Goal: Information Seeking & Learning: Learn about a topic

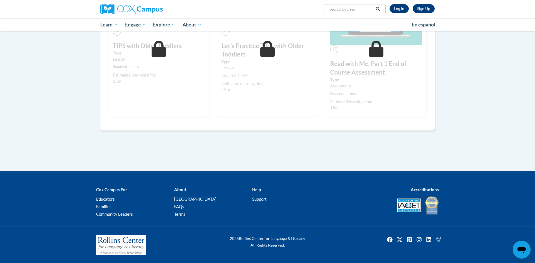
click at [396, 11] on link "Log In" at bounding box center [398, 8] width 19 height 9
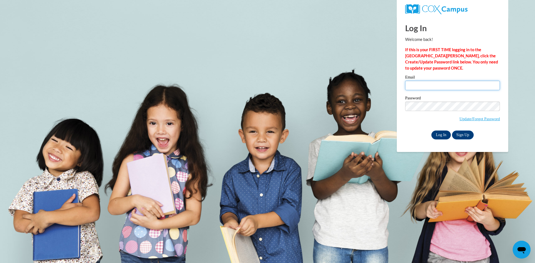
type input "stocke@sycamoreschools.org"
click at [441, 136] on input "Log In" at bounding box center [440, 135] width 19 height 9
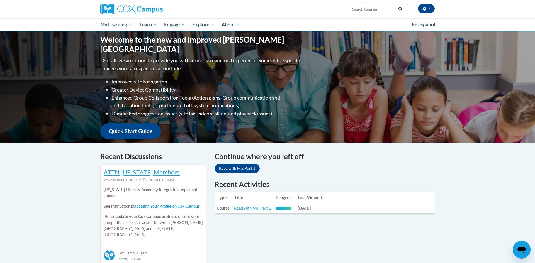
scroll to position [58, 0]
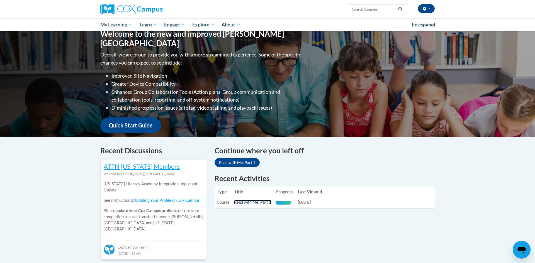
click at [239, 202] on link "Read with Me: Part 1" at bounding box center [252, 202] width 37 height 5
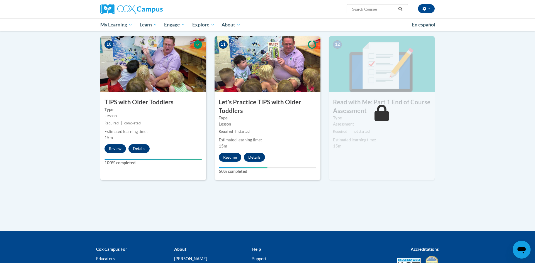
scroll to position [546, 0]
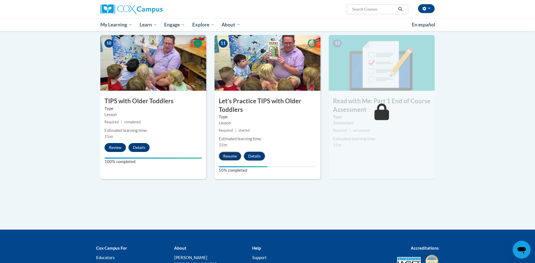
click at [234, 157] on button "Resume" at bounding box center [230, 156] width 23 height 9
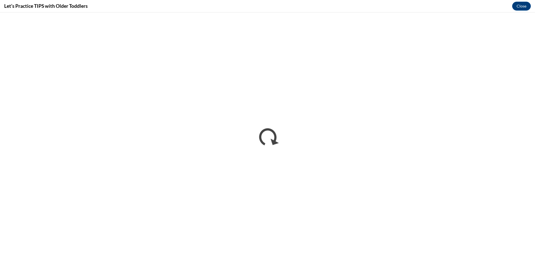
scroll to position [0, 0]
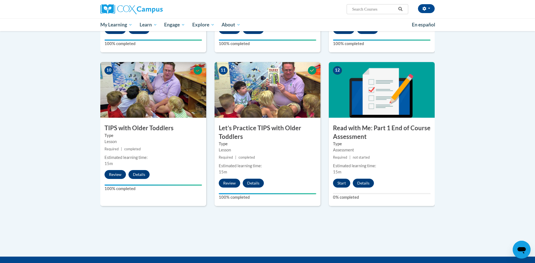
scroll to position [604, 0]
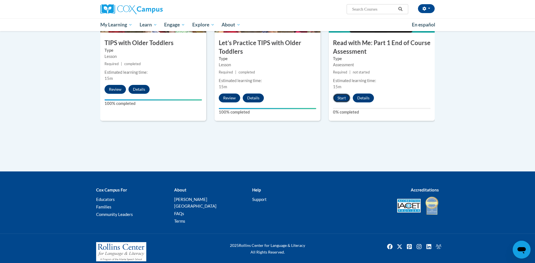
click at [339, 99] on button "Start" at bounding box center [341, 98] width 17 height 9
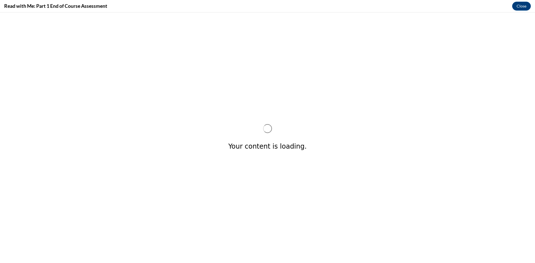
scroll to position [0, 0]
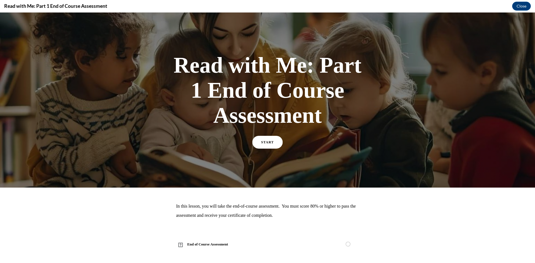
click at [270, 140] on span "START" at bounding box center [267, 142] width 13 height 4
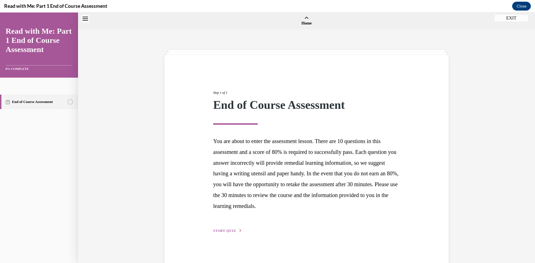
scroll to position [17, 0]
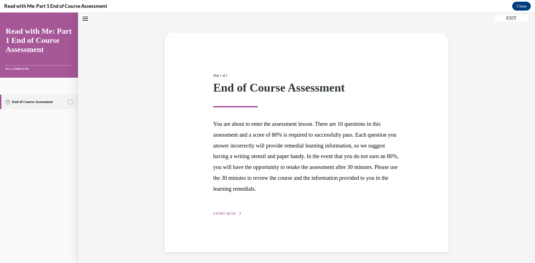
click at [229, 212] on span "START QUIZ" at bounding box center [224, 214] width 23 height 4
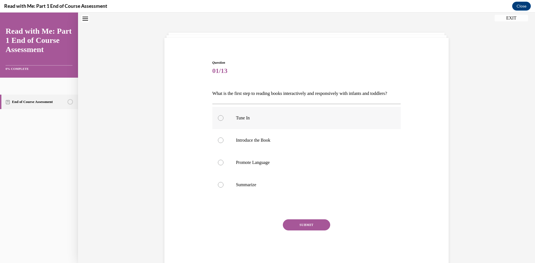
click at [222, 121] on div at bounding box center [221, 118] width 6 height 6
click at [222, 121] on input "Tune In" at bounding box center [221, 118] width 6 height 6
radio input "true"
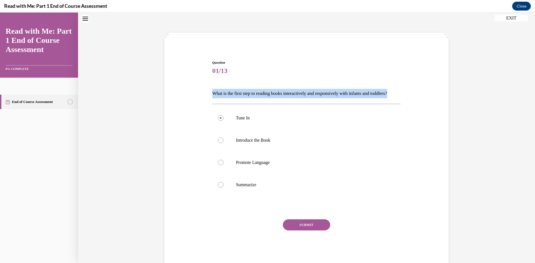
drag, startPoint x: 232, startPoint y: 102, endPoint x: 212, endPoint y: 94, distance: 21.7
click at [212, 94] on p "What is the first step to reading books interactively and responsively with inf…" at bounding box center [306, 93] width 188 height 9
copy p "What is the first step to reading books interactively and responsively with inf…"
click at [315, 231] on button "SUBMIT" at bounding box center [306, 224] width 47 height 11
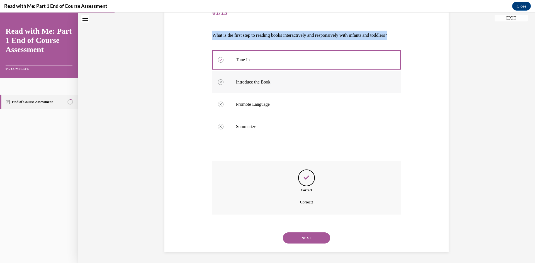
scroll to position [85, 0]
click at [320, 236] on button "NEXT" at bounding box center [306, 237] width 47 height 11
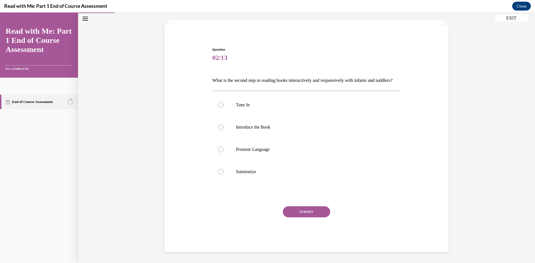
scroll to position [40, 0]
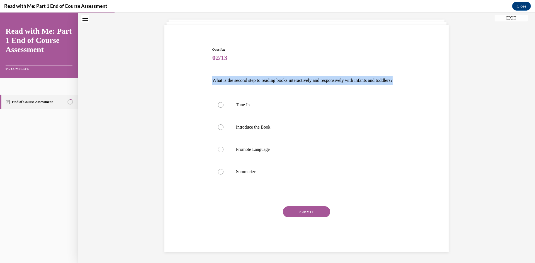
drag, startPoint x: 234, startPoint y: 80, endPoint x: 211, endPoint y: 70, distance: 25.7
click at [211, 70] on div "Question 02/13 What is the second step to reading books interactively and respo…" at bounding box center [306, 145] width 191 height 213
click at [224, 130] on label "Introduce the Book" at bounding box center [306, 127] width 188 height 22
click at [223, 130] on input "Introduce the Book" at bounding box center [221, 127] width 6 height 6
radio input "true"
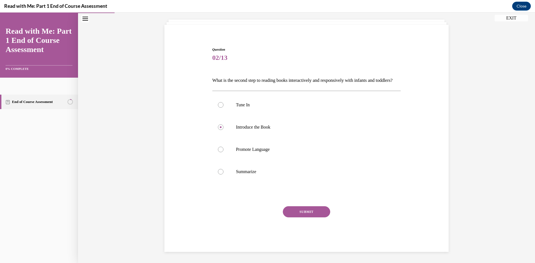
click at [300, 215] on button "SUBMIT" at bounding box center [306, 211] width 47 height 11
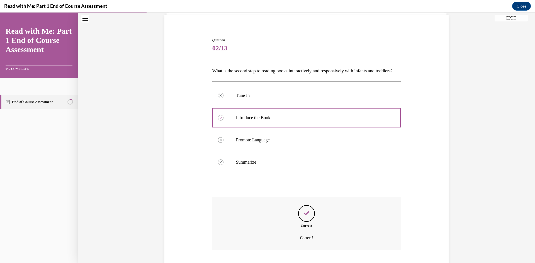
scroll to position [85, 0]
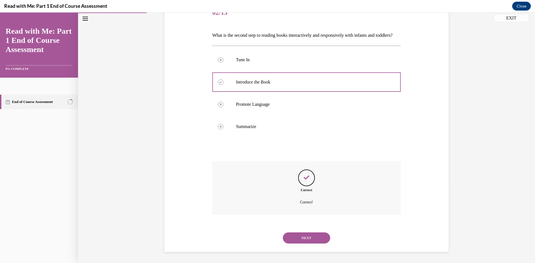
click at [298, 238] on button "NEXT" at bounding box center [306, 237] width 47 height 11
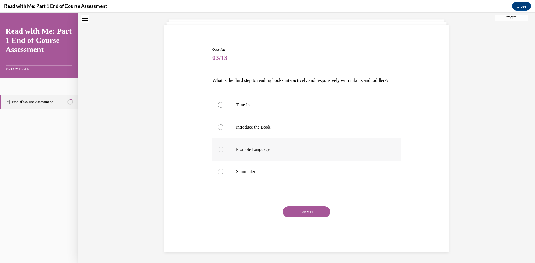
click at [224, 153] on label "Promote Language" at bounding box center [306, 149] width 188 height 22
click at [223, 152] on input "Promote Language" at bounding box center [221, 150] width 6 height 6
radio input "true"
click at [303, 212] on button "SUBMIT" at bounding box center [306, 211] width 47 height 11
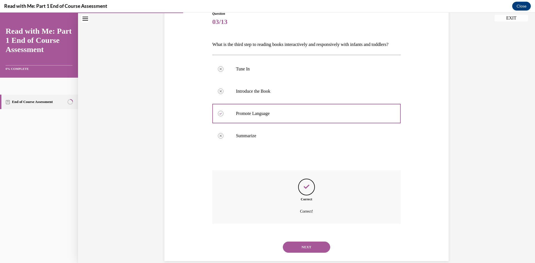
scroll to position [85, 0]
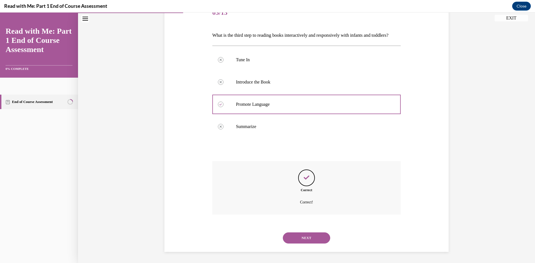
click at [303, 237] on button "NEXT" at bounding box center [306, 237] width 47 height 11
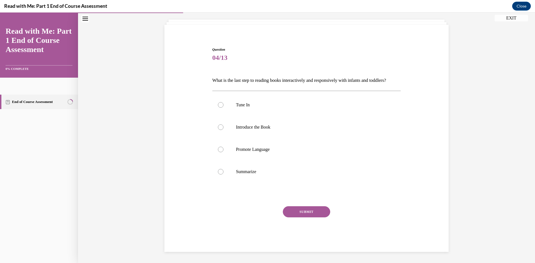
scroll to position [40, 0]
click at [231, 171] on label "Summarize" at bounding box center [306, 172] width 188 height 22
click at [223, 171] on input "Summarize" at bounding box center [221, 172] width 6 height 6
radio input "true"
click at [314, 208] on button "SUBMIT" at bounding box center [306, 211] width 47 height 11
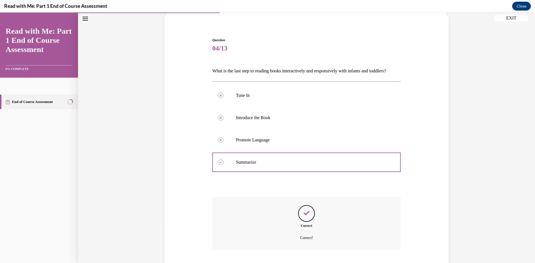
scroll to position [85, 0]
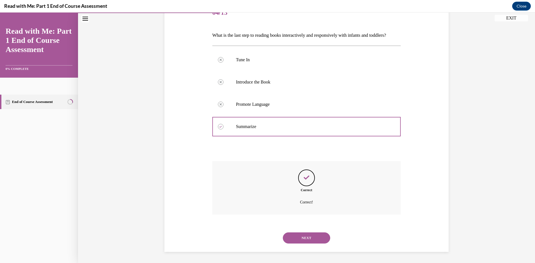
click at [304, 236] on button "NEXT" at bounding box center [306, 237] width 47 height 11
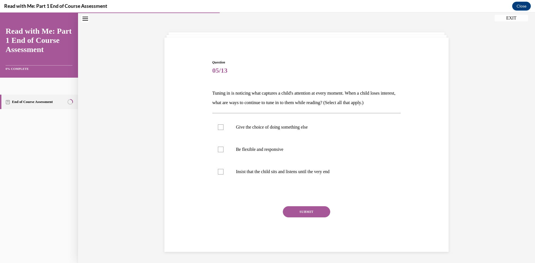
scroll to position [18, 0]
click at [228, 144] on label "Be flexible and responsive" at bounding box center [306, 149] width 188 height 22
click at [223, 147] on input "Be flexible and responsive" at bounding box center [221, 150] width 6 height 6
checkbox input "true"
click at [220, 126] on div at bounding box center [221, 127] width 6 height 6
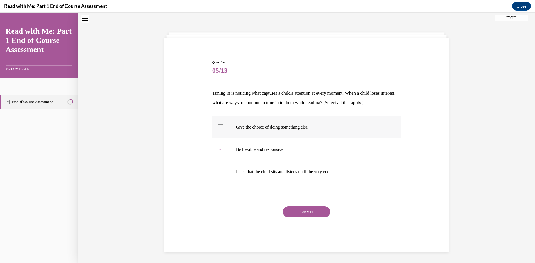
click at [220, 126] on input "Give the choice of doing something else" at bounding box center [221, 127] width 6 height 6
click at [223, 129] on div at bounding box center [221, 127] width 6 height 6
click at [223, 129] on input "Give the choice of doing something else" at bounding box center [221, 127] width 6 height 6
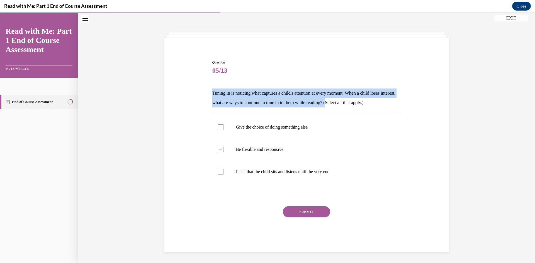
drag, startPoint x: 352, startPoint y: 103, endPoint x: 194, endPoint y: 88, distance: 159.7
click at [194, 88] on div "Question 05/13 Tuning in is noticing what captures a child's attention at every…" at bounding box center [306, 147] width 287 height 209
copy p "Tuning in is noticing what captures a child's attention at every moment. When a…"
click at [253, 124] on p "Give the choice of doing something else" at bounding box center [311, 127] width 151 height 6
click at [223, 124] on input "Give the choice of doing something else" at bounding box center [221, 127] width 6 height 6
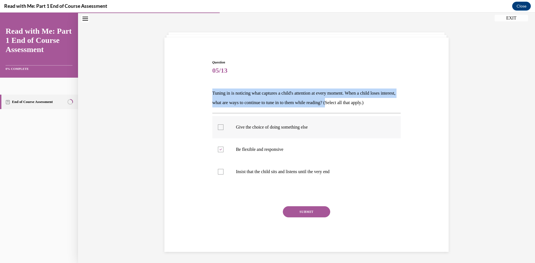
checkbox input "true"
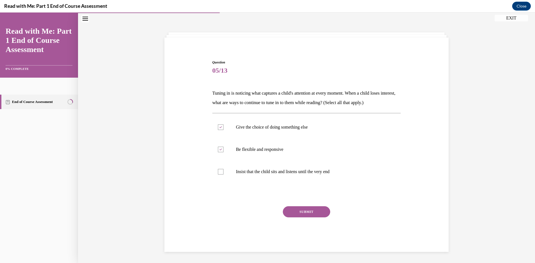
click at [318, 210] on button "SUBMIT" at bounding box center [306, 211] width 47 height 11
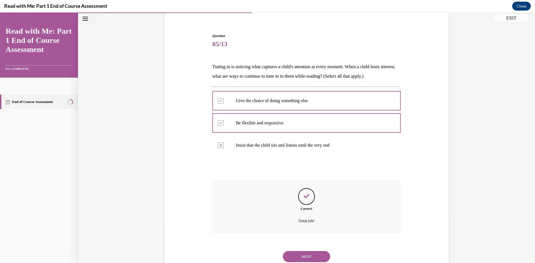
scroll to position [63, 0]
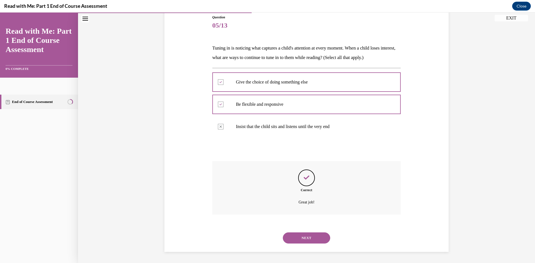
click at [305, 241] on button "NEXT" at bounding box center [306, 237] width 47 height 11
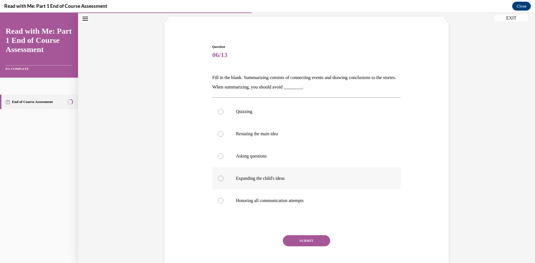
scroll to position [29, 0]
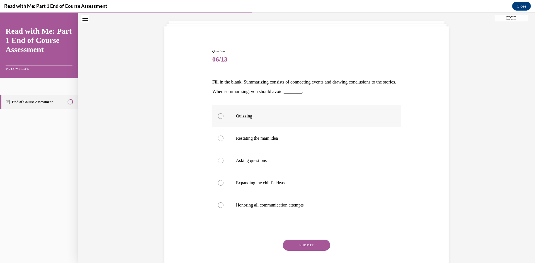
click at [235, 113] on label "Quizzing" at bounding box center [306, 116] width 188 height 22
click at [223, 113] on input "Quizzing" at bounding box center [221, 116] width 6 height 6
radio input "true"
click at [308, 245] on button "SUBMIT" at bounding box center [306, 245] width 47 height 11
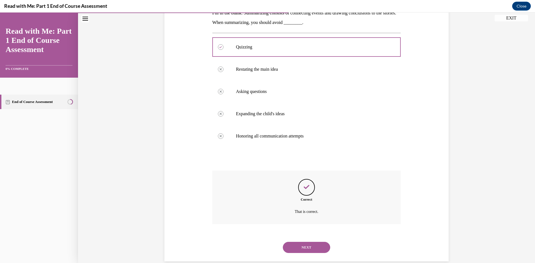
scroll to position [107, 0]
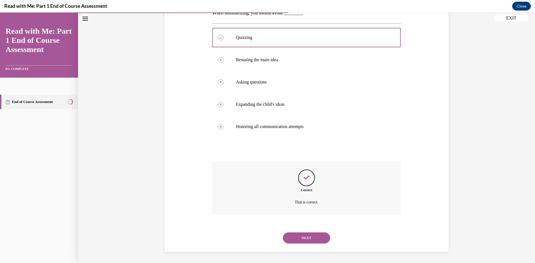
click at [313, 236] on button "NEXT" at bounding box center [306, 237] width 47 height 11
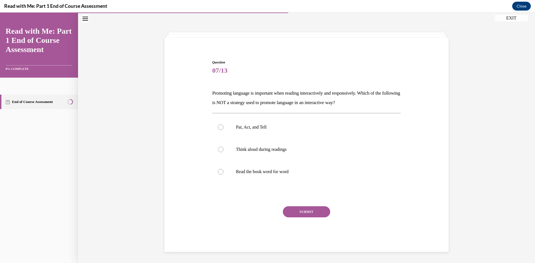
scroll to position [18, 0]
click at [268, 170] on p "Read the book word for word" at bounding box center [311, 172] width 151 height 6
click at [223, 170] on input "Read the book word for word" at bounding box center [221, 172] width 6 height 6
radio input "true"
click at [324, 215] on button "SUBMIT" at bounding box center [306, 211] width 47 height 11
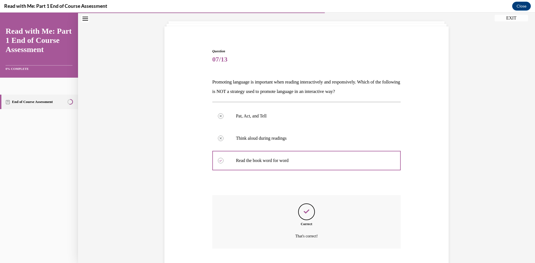
scroll to position [63, 0]
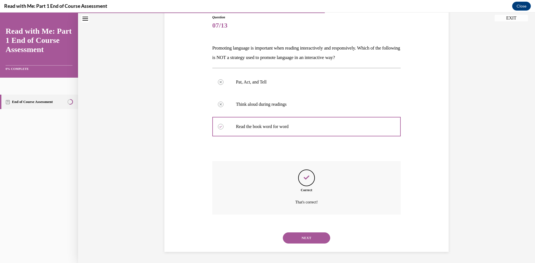
click at [316, 235] on button "NEXT" at bounding box center [306, 237] width 47 height 11
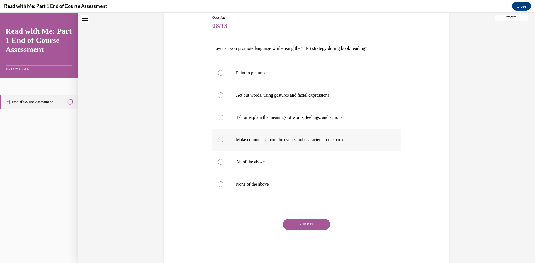
scroll to position [29, 0]
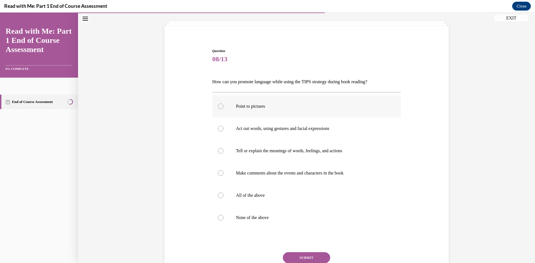
click at [258, 99] on label "Point to pictures" at bounding box center [306, 106] width 188 height 22
click at [223, 104] on input "Point to pictures" at bounding box center [221, 107] width 6 height 6
radio input "true"
click at [236, 137] on label "Act out words, using gestures and facial expressions" at bounding box center [306, 128] width 188 height 22
click at [223, 131] on input "Act out words, using gestures and facial expressions" at bounding box center [221, 129] width 6 height 6
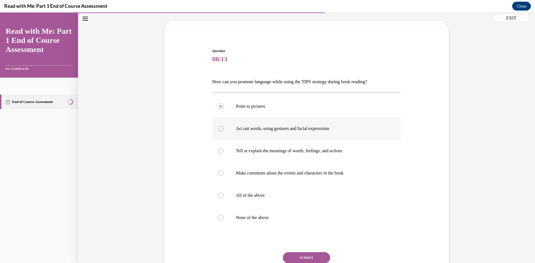
radio input "true"
click at [231, 188] on label "All of the above" at bounding box center [306, 195] width 188 height 22
click at [223, 193] on input "All of the above" at bounding box center [221, 196] width 6 height 6
radio input "true"
click at [310, 255] on button "SUBMIT" at bounding box center [306, 257] width 47 height 11
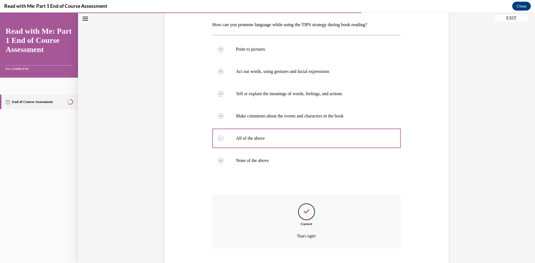
scroll to position [120, 0]
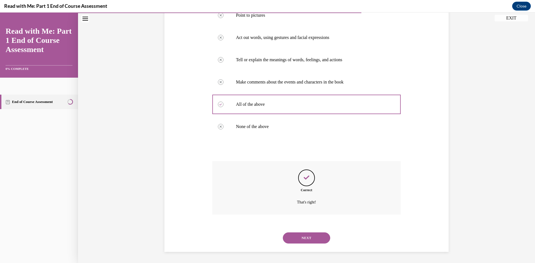
click at [311, 238] on button "NEXT" at bounding box center [306, 237] width 47 height 11
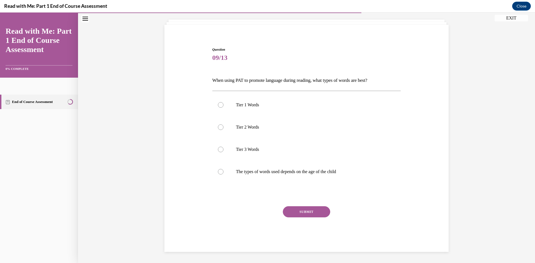
scroll to position [30, 0]
click at [220, 127] on div at bounding box center [221, 127] width 6 height 6
click at [220, 127] on input "Tier 2 Words" at bounding box center [221, 127] width 6 height 6
radio input "true"
click at [309, 214] on button "SUBMIT" at bounding box center [306, 211] width 47 height 11
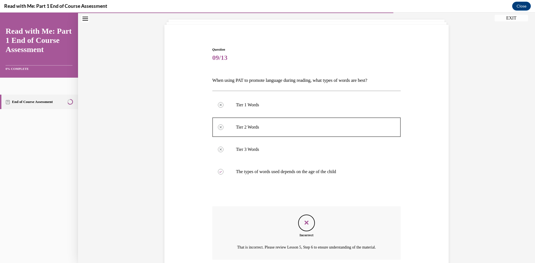
scroll to position [82, 0]
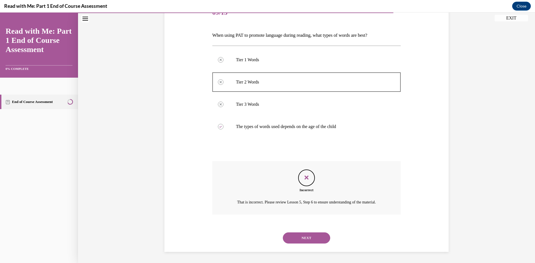
click at [320, 236] on button "NEXT" at bounding box center [306, 237] width 47 height 11
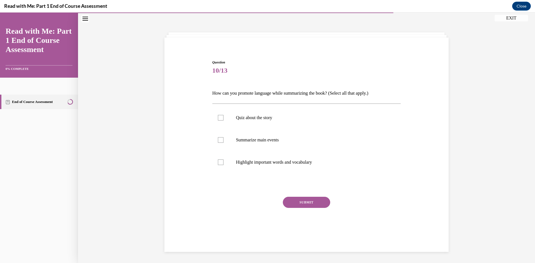
click at [289, 98] on div "Question 10/13 How can you promote language while summarizing the book? (Select…" at bounding box center [306, 151] width 188 height 183
click at [229, 141] on label "Summarize main events" at bounding box center [306, 140] width 188 height 22
click at [223, 141] on input "Summarize main events" at bounding box center [221, 140] width 6 height 6
checkbox input "true"
click at [225, 160] on label "Highlight important words and vocabulary" at bounding box center [306, 162] width 188 height 22
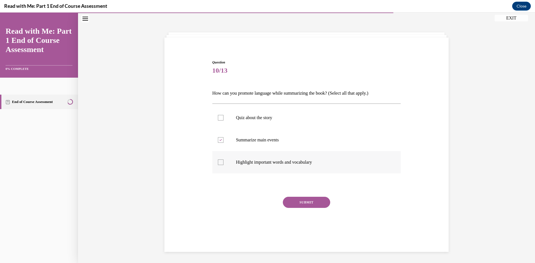
click at [223, 160] on input "Highlight important words and vocabulary" at bounding box center [221, 163] width 6 height 6
checkbox input "true"
click at [302, 200] on button "SUBMIT" at bounding box center [306, 202] width 47 height 11
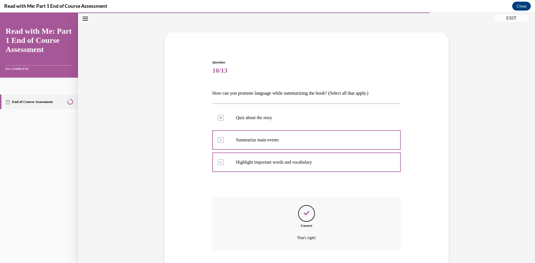
scroll to position [53, 0]
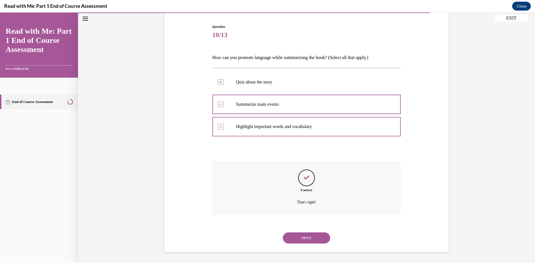
click at [308, 237] on button "NEXT" at bounding box center [306, 237] width 47 height 11
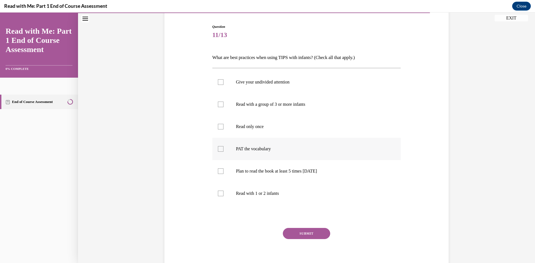
scroll to position [29, 0]
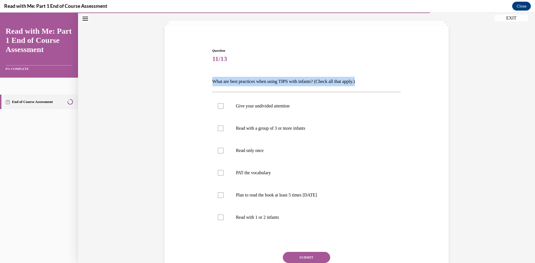
drag, startPoint x: 369, startPoint y: 80, endPoint x: 196, endPoint y: 84, distance: 172.4
click at [196, 84] on div "Question 11/13 What are best practices when using TIPS with infants? (Check all…" at bounding box center [306, 164] width 287 height 266
copy p "What are best practices when using TIPS with infants? (Check all that apply.)"
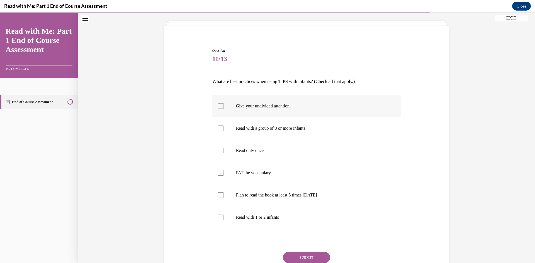
click at [261, 109] on p "Give your undivided attention" at bounding box center [311, 106] width 151 height 6
click at [223, 109] on input "Give your undivided attention" at bounding box center [221, 106] width 6 height 6
checkbox input "true"
click at [248, 175] on p "PAT the vocabulary" at bounding box center [311, 173] width 151 height 6
click at [223, 175] on input "PAT the vocabulary" at bounding box center [221, 173] width 6 height 6
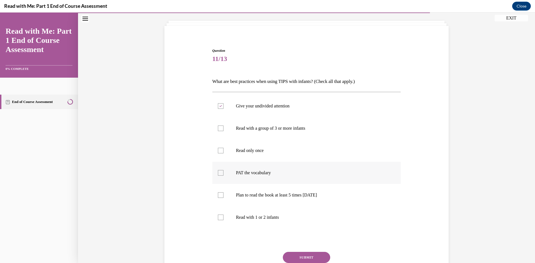
checkbox input "true"
click at [227, 221] on label "Read with 1 or 2 infants" at bounding box center [306, 217] width 188 height 22
click at [223, 220] on input "Read with 1 or 2 infants" at bounding box center [221, 218] width 6 height 6
checkbox input "true"
click at [255, 200] on label "Plan to read the book at least 5 times in 2 weeks" at bounding box center [306, 195] width 188 height 22
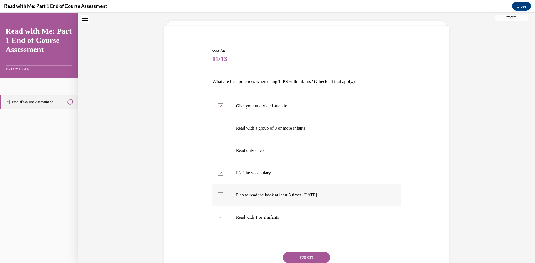
click at [223, 198] on input "Plan to read the book at least 5 times in 2 weeks" at bounding box center [221, 195] width 6 height 6
checkbox input "true"
click at [315, 258] on button "SUBMIT" at bounding box center [306, 257] width 47 height 11
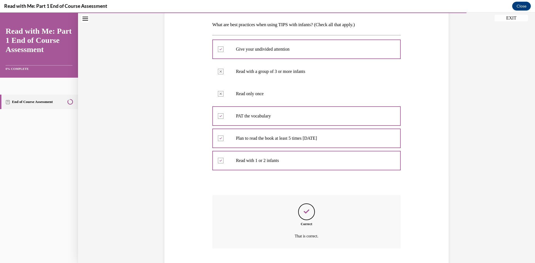
scroll to position [120, 0]
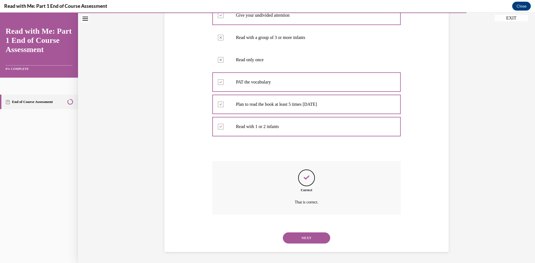
click at [314, 241] on button "NEXT" at bounding box center [306, 237] width 47 height 11
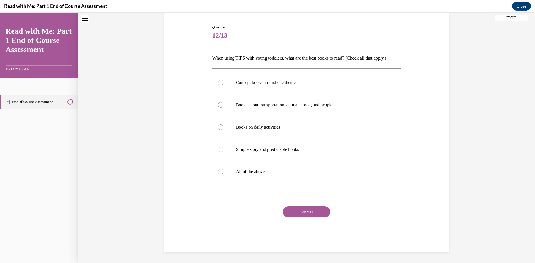
scroll to position [53, 0]
click at [233, 171] on label "All of the above" at bounding box center [306, 172] width 188 height 22
click at [223, 171] on input "All of the above" at bounding box center [221, 172] width 6 height 6
radio input "true"
click at [300, 213] on button "SUBMIT" at bounding box center [306, 211] width 47 height 11
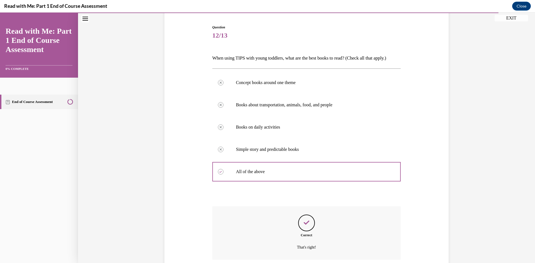
scroll to position [98, 0]
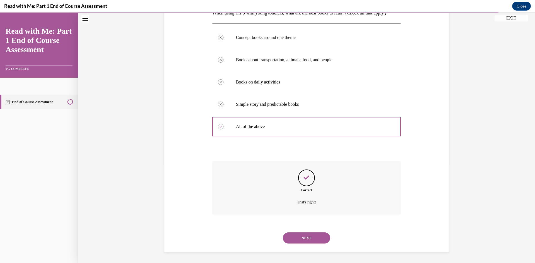
click at [300, 236] on button "NEXT" at bounding box center [306, 237] width 47 height 11
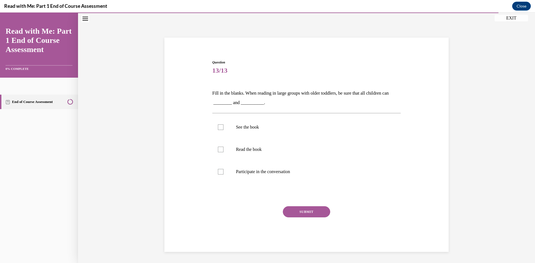
scroll to position [18, 0]
click at [227, 134] on label "See the book" at bounding box center [306, 127] width 188 height 22
click at [223, 130] on input "See the book" at bounding box center [221, 127] width 6 height 6
checkbox input "true"
click at [219, 171] on div at bounding box center [221, 172] width 6 height 6
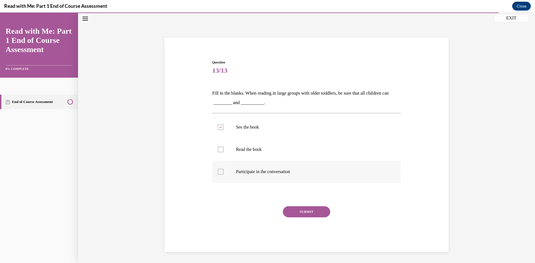
click at [219, 171] on input "Participate in the conversation" at bounding box center [221, 172] width 6 height 6
checkbox input "true"
click at [294, 210] on button "SUBMIT" at bounding box center [306, 211] width 47 height 11
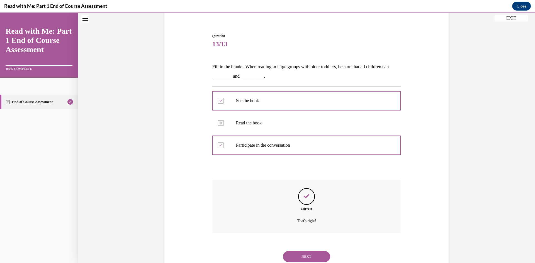
scroll to position [63, 0]
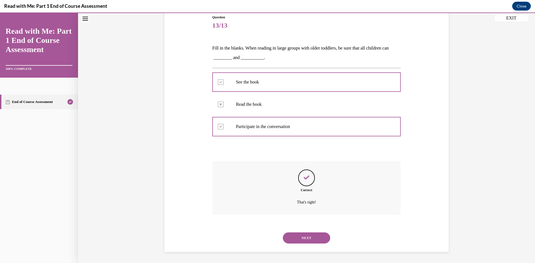
click at [312, 235] on button "NEXT" at bounding box center [306, 237] width 47 height 11
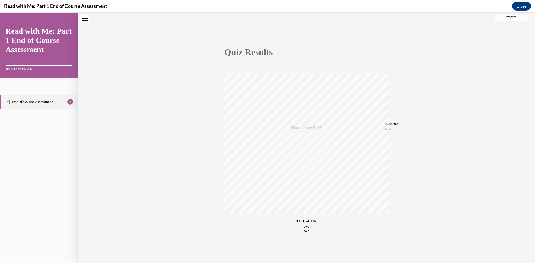
click at [506, 19] on button "EXIT" at bounding box center [510, 18] width 33 height 7
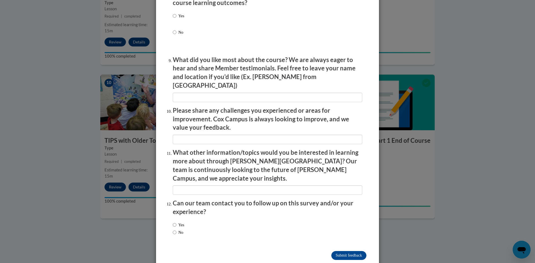
scroll to position [894, 0]
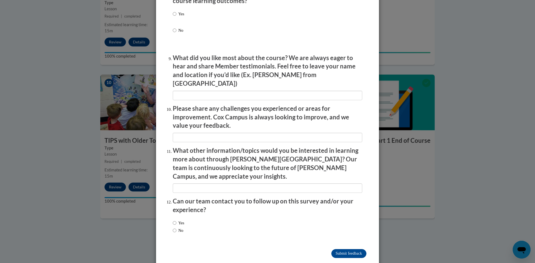
click at [462, 196] on div "Feedback Questionnaire Rate Course Comments Cox Campus End of Course Evaluation…" at bounding box center [267, 131] width 535 height 263
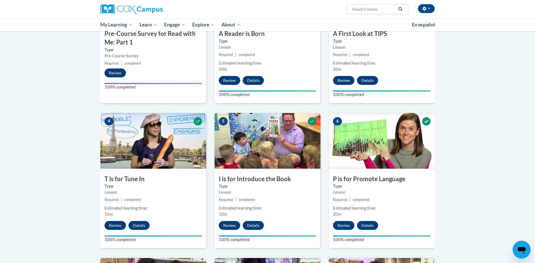
scroll to position [0, 0]
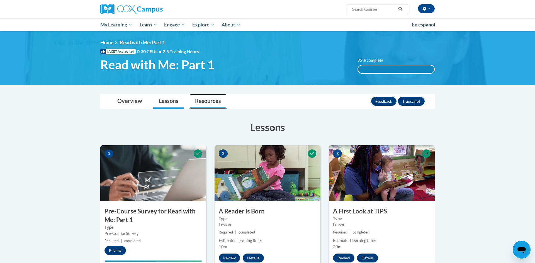
click at [201, 100] on link "Resources" at bounding box center [207, 101] width 37 height 15
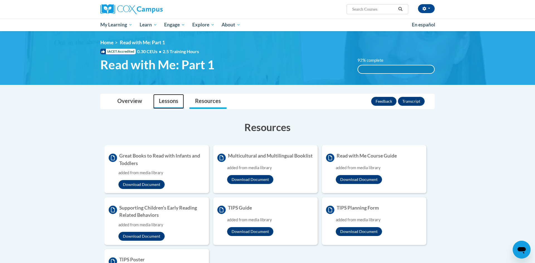
click at [168, 101] on link "Lessons" at bounding box center [168, 101] width 31 height 15
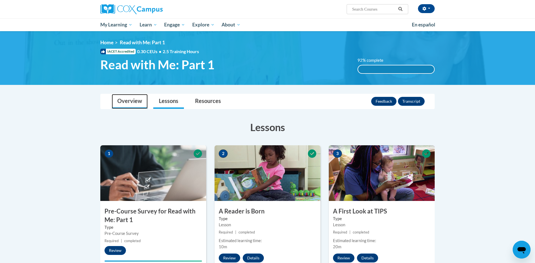
click at [139, 99] on link "Overview" at bounding box center [130, 101] width 36 height 15
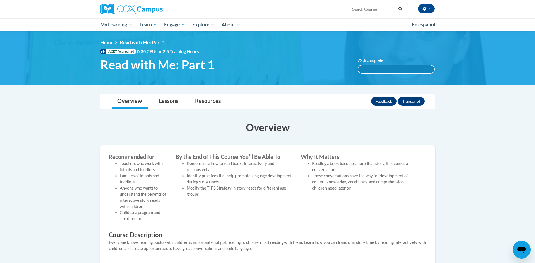
click at [140, 70] on span "Read with Me: Part 1" at bounding box center [157, 64] width 114 height 15
click at [109, 42] on link "Home" at bounding box center [106, 43] width 13 height 6
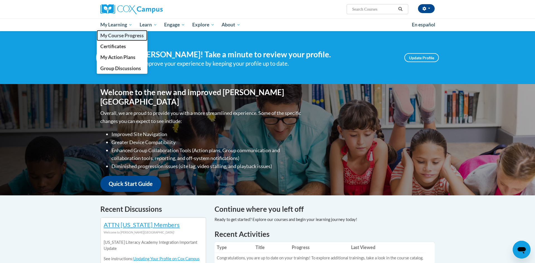
click at [122, 35] on span "My Course Progress" at bounding box center [121, 36] width 43 height 6
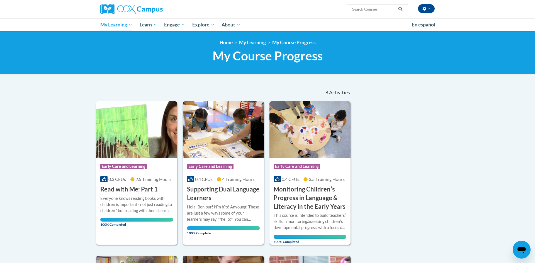
click at [362, 8] on input "Search..." at bounding box center [373, 9] width 45 height 7
paste input "ST10126765"
type input "ST10126765"
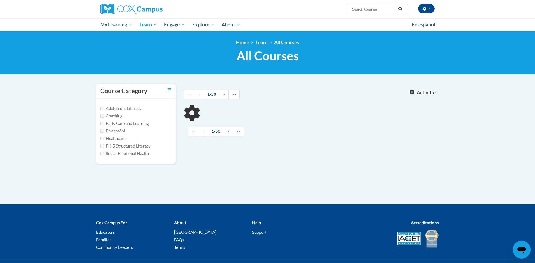
type input "ST10126765"
drag, startPoint x: 376, startPoint y: 10, endPoint x: 336, endPoint y: 11, distance: 39.8
click at [336, 11] on div "Erica Stock (America/New_York UTC-04:00) My Profile Inbox My Transcripts Log Ou…" at bounding box center [324, 7] width 228 height 14
click at [359, 7] on input "Search..." at bounding box center [373, 9] width 45 height 7
paste input "AT136685"
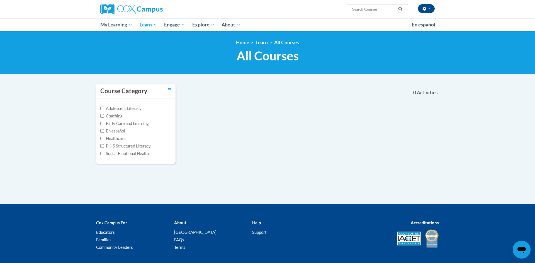
type input "AT136685"
drag, startPoint x: 373, startPoint y: 7, endPoint x: 322, endPoint y: 6, distance: 51.0
click at [322, 6] on div "Erica Stock (America/New_York UTC-04:00) My Profile Inbox My Transcripts Log Ou…" at bounding box center [324, 7] width 228 height 14
type input "read with me part 2"
click at [390, 11] on input "read with me part 2" at bounding box center [373, 9] width 45 height 7
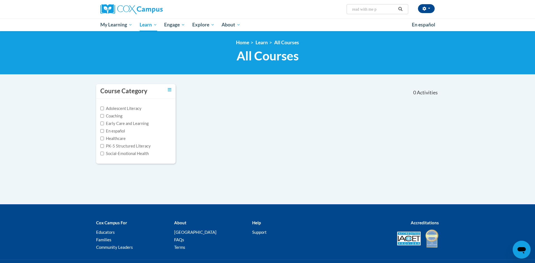
type input "read with me"
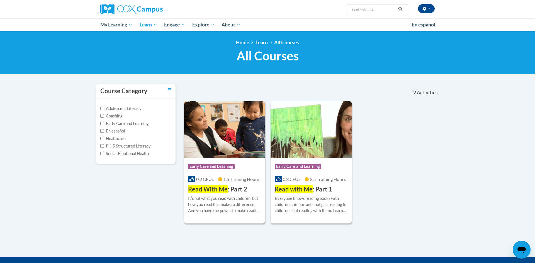
click at [234, 138] on img at bounding box center [224, 129] width 81 height 57
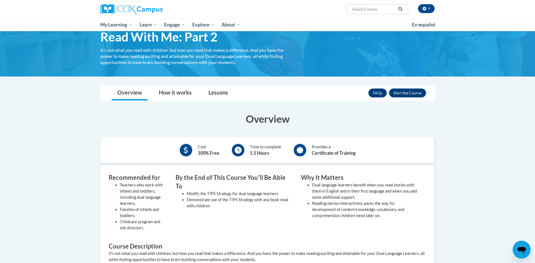
scroll to position [19, 0]
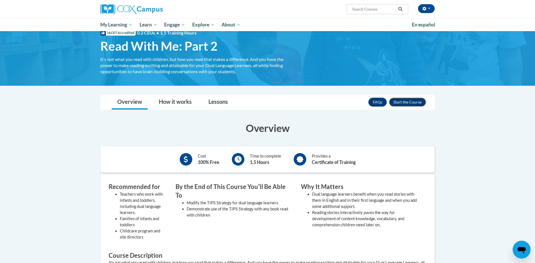
click at [403, 105] on button "Enroll" at bounding box center [407, 102] width 37 height 9
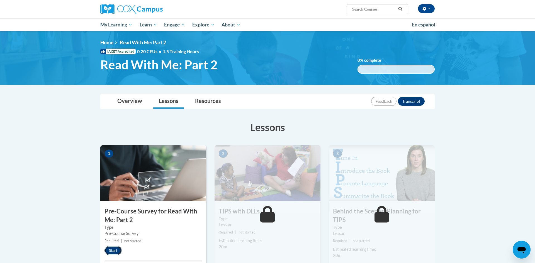
click at [112, 252] on button "Start" at bounding box center [112, 250] width 17 height 9
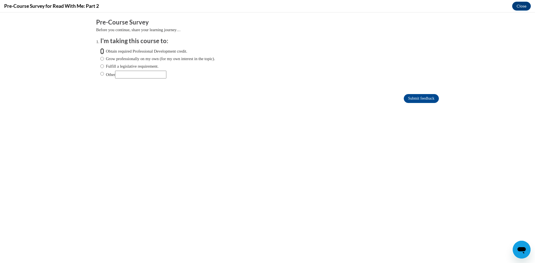
click at [102, 49] on input "Obtain required Professional Development credit." at bounding box center [102, 51] width 4 height 6
radio input "true"
click at [104, 68] on label "Fulfill a legislative requirement." at bounding box center [129, 66] width 58 height 6
click at [104, 68] on input "Fulfill a legislative requirement." at bounding box center [102, 66] width 4 height 6
radio input "true"
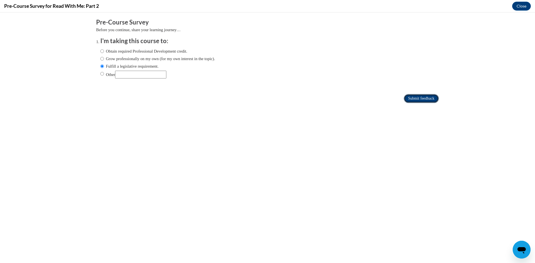
click at [413, 101] on input "Submit feedback" at bounding box center [420, 98] width 35 height 9
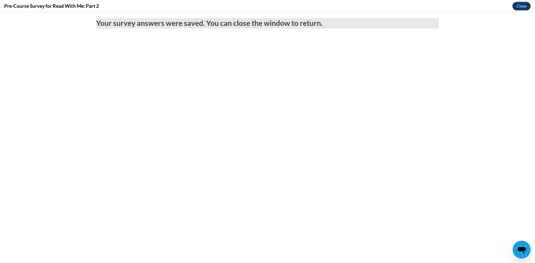
click at [524, 4] on button "Close" at bounding box center [521, 6] width 19 height 9
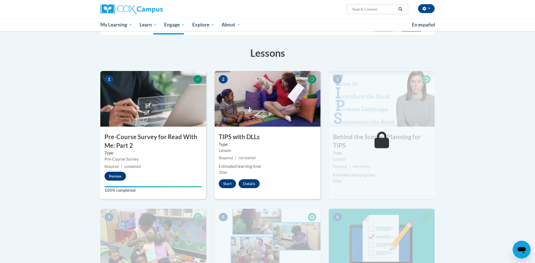
scroll to position [76, 0]
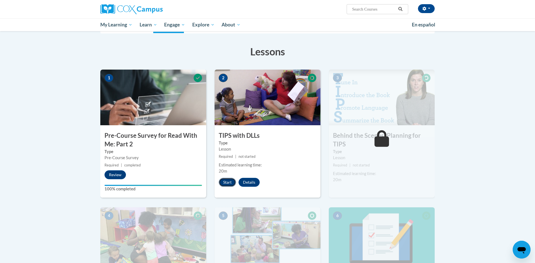
click at [220, 184] on button "Start" at bounding box center [227, 182] width 17 height 9
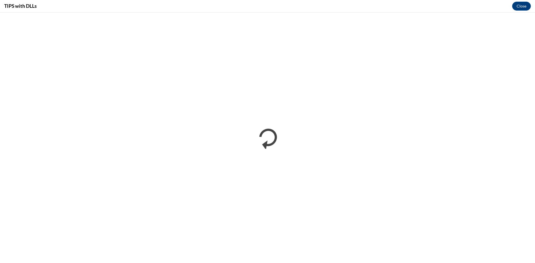
scroll to position [0, 0]
